Goal: Task Accomplishment & Management: Manage account settings

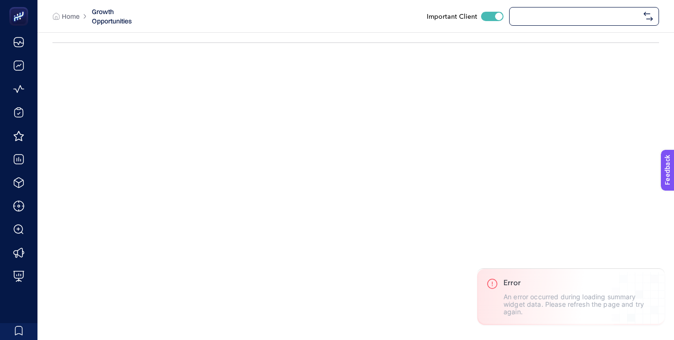
checkbox input "true"
click at [554, 15] on span "[URL][DOMAIN_NAME]" at bounding box center [577, 16] width 125 height 7
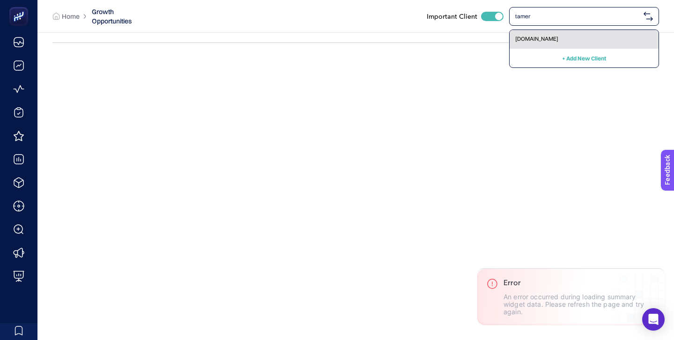
type input "tamer"
click at [551, 38] on span "[DOMAIN_NAME]" at bounding box center [536, 38] width 43 height 7
checkbox input "false"
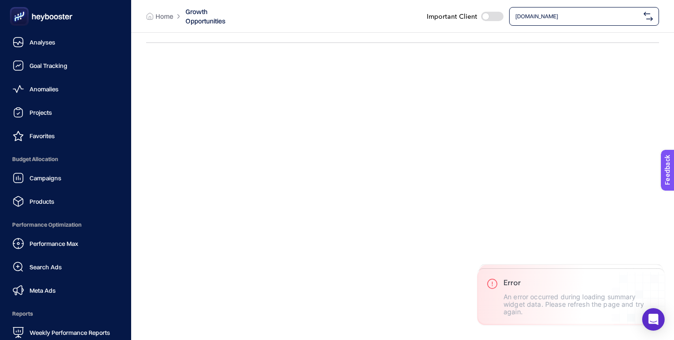
scroll to position [92, 0]
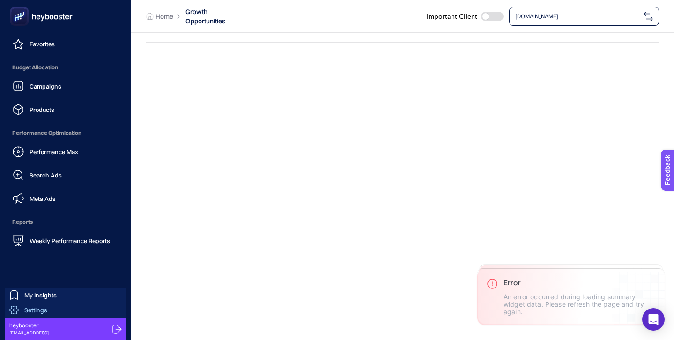
click at [41, 310] on span "Settings" at bounding box center [35, 309] width 23 height 7
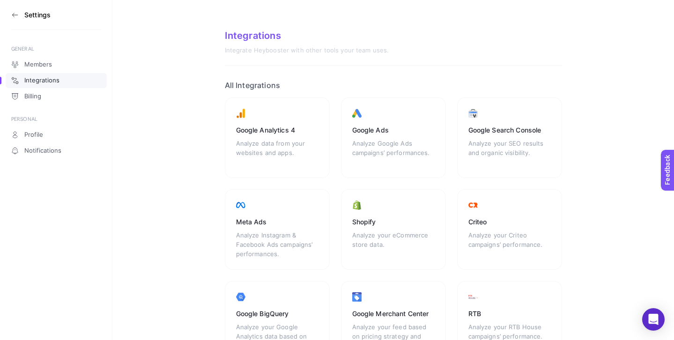
click at [225, 84] on h2 "All Integrations" at bounding box center [393, 85] width 337 height 9
click at [197, 124] on section "Integrations Integrate Heybooster with other tools your team uses. All Integrat…" at bounding box center [393, 267] width 562 height 534
drag, startPoint x: 224, startPoint y: 87, endPoint x: 298, endPoint y: 86, distance: 74.0
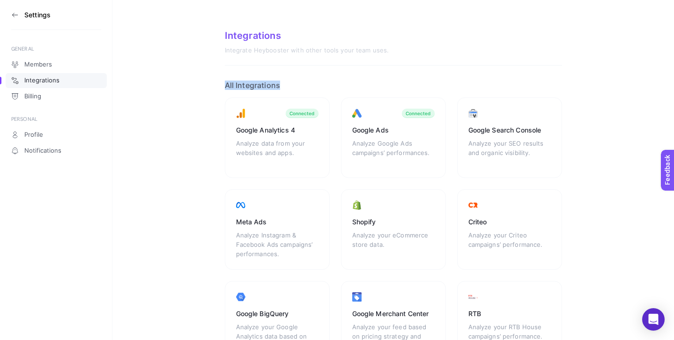
click at [299, 87] on h2 "All Integrations" at bounding box center [393, 85] width 337 height 9
click at [191, 113] on section "Integrations Integrate Heybooster with other tools your team uses. All Integrat…" at bounding box center [393, 267] width 562 height 534
click at [174, 228] on section "Integrations Integrate Heybooster with other tools your team uses. All Integrat…" at bounding box center [393, 267] width 562 height 534
click at [254, 207] on div "Meta Ads Analyze Instagram & Facebook Ads campaigns’ performances." at bounding box center [277, 229] width 105 height 81
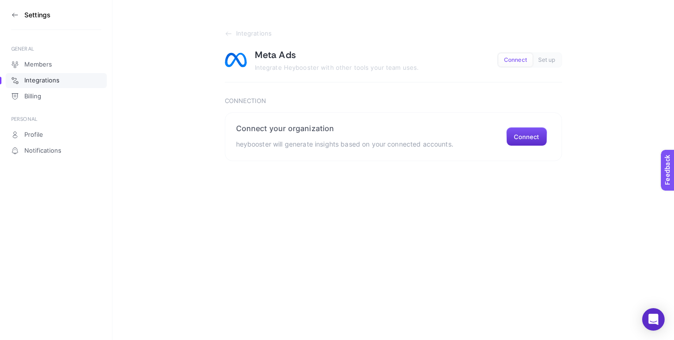
click at [18, 15] on icon at bounding box center [14, 14] width 7 height 7
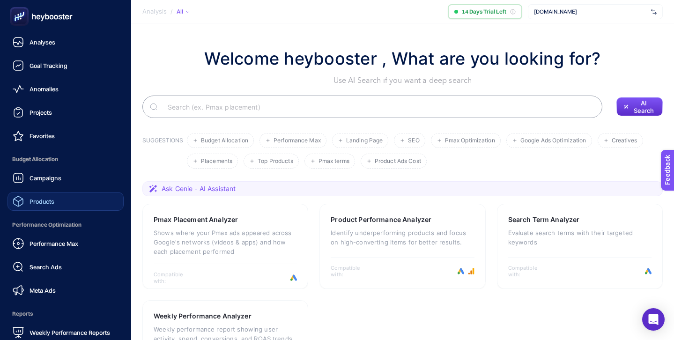
scroll to position [92, 0]
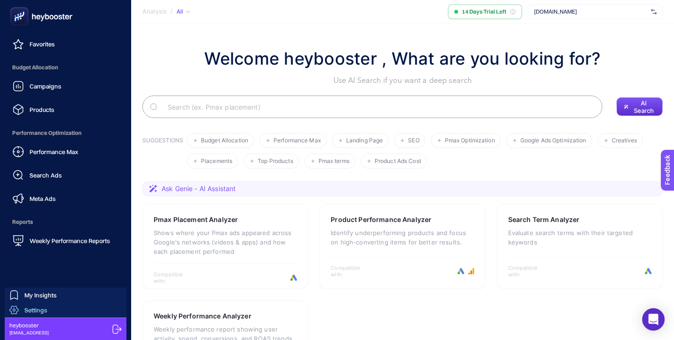
click at [40, 309] on span "Settings" at bounding box center [35, 309] width 23 height 7
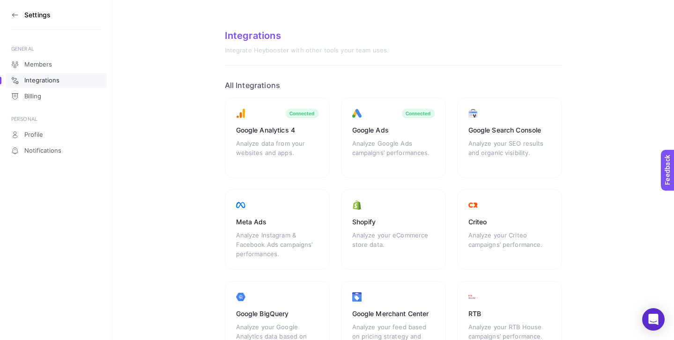
click at [180, 157] on section "Integrations Integrate Heybooster with other tools your team uses. All Integrat…" at bounding box center [393, 267] width 562 height 534
